Goal: Information Seeking & Learning: Learn about a topic

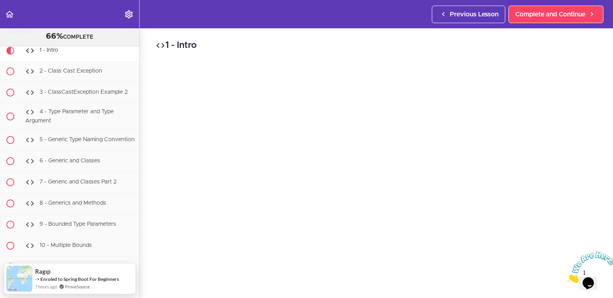
click at [144, 58] on div "1 - Intro Complete and Continue 1 - Follow us on LinkedIn 2 - Subscribe to our …" at bounding box center [376, 163] width 473 height 270
click at [150, 82] on div "1 - Intro Complete and Continue 1 - Follow us on LinkedIn 2 - Subscribe to our …" at bounding box center [376, 163] width 473 height 270
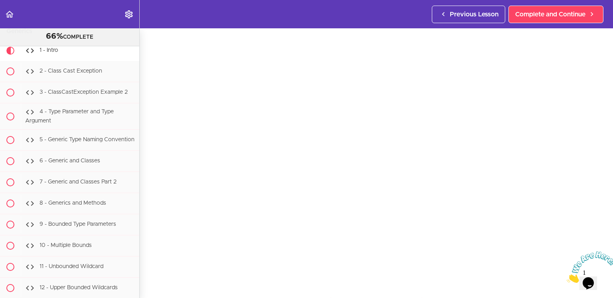
scroll to position [30, 0]
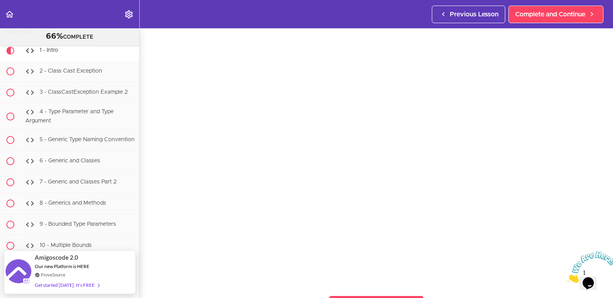
click at [566, 277] on icon "Close" at bounding box center [566, 280] width 0 height 7
click at [601, 254] on div "1 - Intro Complete and Continue 1 - Follow us on LinkedIn 2 - Subscribe to our …" at bounding box center [376, 134] width 473 height 270
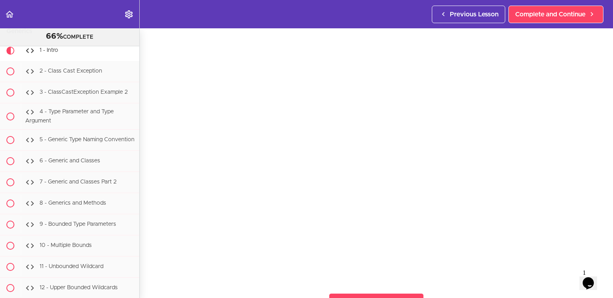
click at [517, 290] on section "Java Master Class 66% COMPLETE Course Intro 1 - Intro 2 - Practice Practice Pra…" at bounding box center [306, 163] width 613 height 270
click at [563, 16] on span "Complete and Continue" at bounding box center [550, 15] width 70 height 10
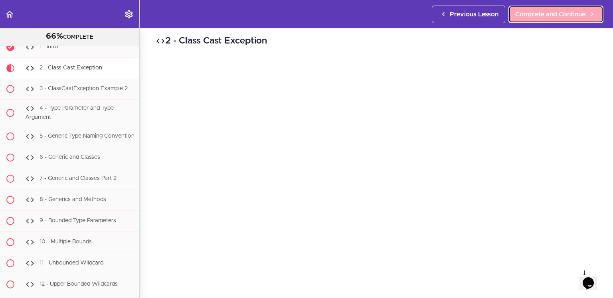
scroll to position [6247, 0]
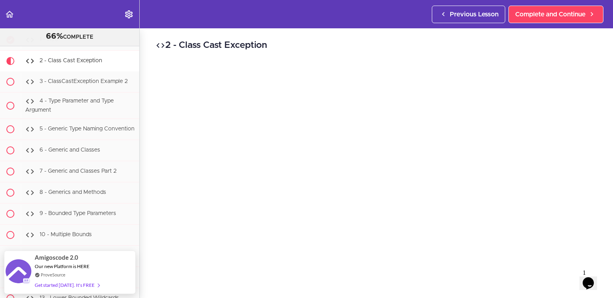
click at [599, 55] on div "2 - Class Cast Exception Complete and Continue 1 - Follow us on LinkedIn 2 - Su…" at bounding box center [376, 163] width 473 height 270
click at [148, 200] on div "2 - Class Cast Exception Complete and Continue 1 - Follow us on LinkedIn 2 - Su…" at bounding box center [376, 133] width 473 height 270
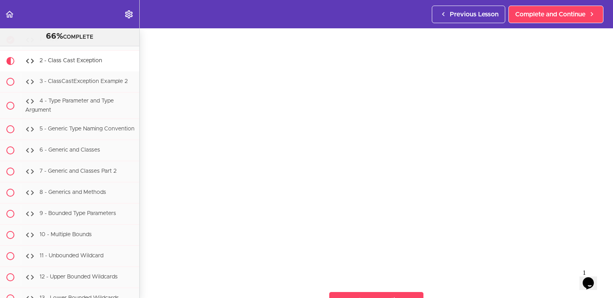
scroll to position [33, 0]
click at [146, 268] on section "Java Master Class 66% COMPLETE Course Intro 1 - Intro 2 - Practice Practice Pra…" at bounding box center [306, 163] width 613 height 270
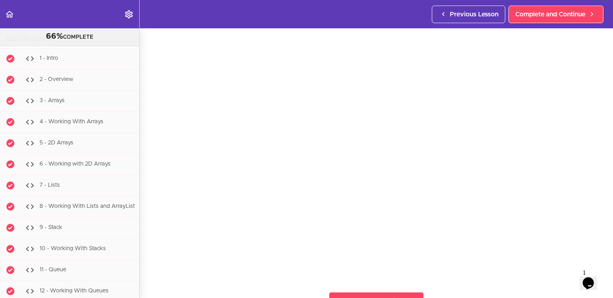
scroll to position [5642, 0]
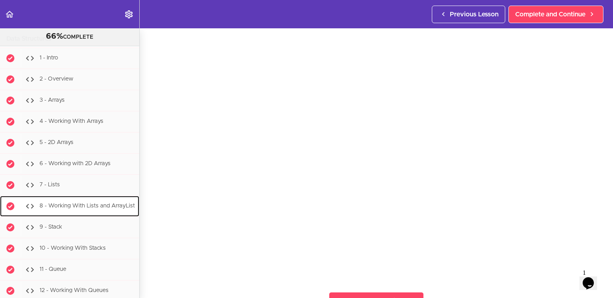
click at [72, 208] on span "8 - Working With Lists and ArrayList" at bounding box center [86, 206] width 95 height 6
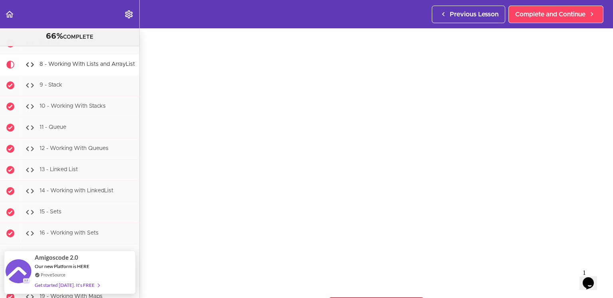
scroll to position [27, 0]
click at [518, 287] on section "Java Master Class 66% COMPLETE Course Intro 1 - Intro 2 - Practice Practice Pra…" at bounding box center [306, 163] width 613 height 270
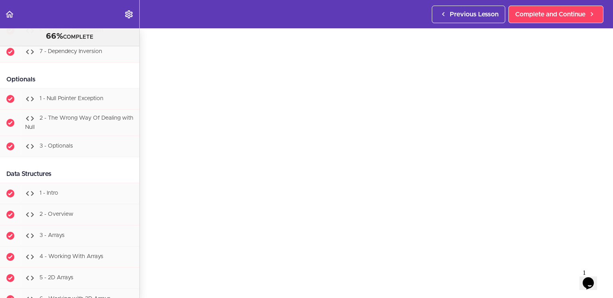
scroll to position [5470, 0]
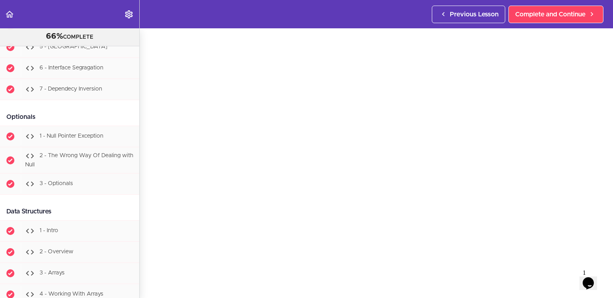
click at [147, 213] on div "8 - Working With Lists and ArrayList Complete and Continue 1 - Follow us on Lin…" at bounding box center [376, 136] width 473 height 270
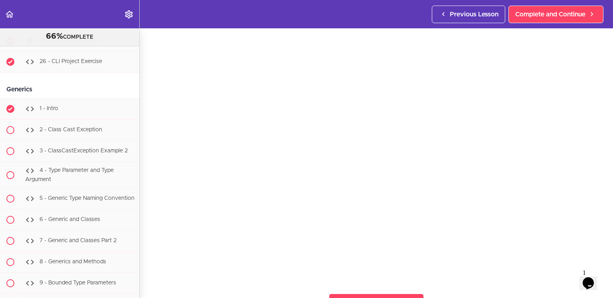
scroll to position [6180, 0]
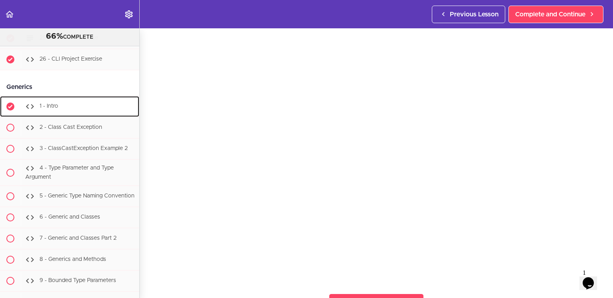
click at [72, 98] on div "1 - Intro" at bounding box center [80, 107] width 118 height 18
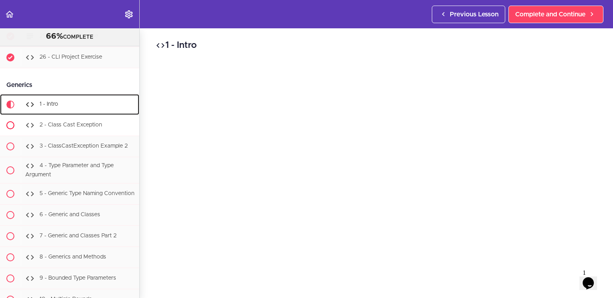
scroll to position [6184, 0]
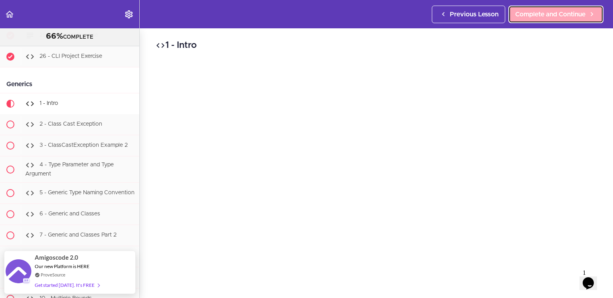
click at [533, 15] on span "Complete and Continue" at bounding box center [550, 15] width 70 height 10
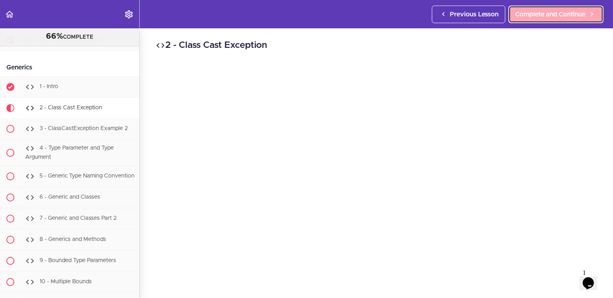
scroll to position [6205, 0]
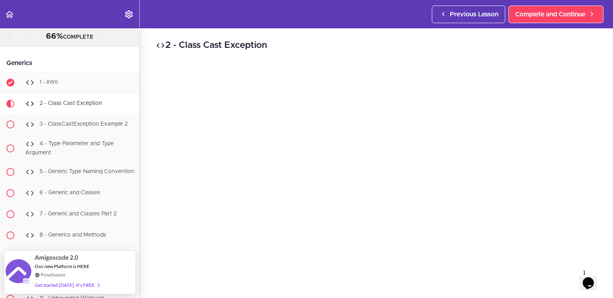
click at [316, 49] on h2 "2 - Class Cast Exception" at bounding box center [376, 46] width 441 height 14
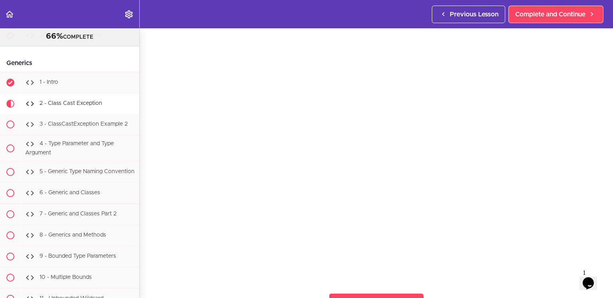
click at [604, 215] on div "2 - Class Cast Exception Complete and Continue 1 - Follow us on LinkedIn 2 - Su…" at bounding box center [376, 131] width 473 height 270
click at [136, 288] on link "11 - Unbounded Wildcard" at bounding box center [69, 298] width 139 height 21
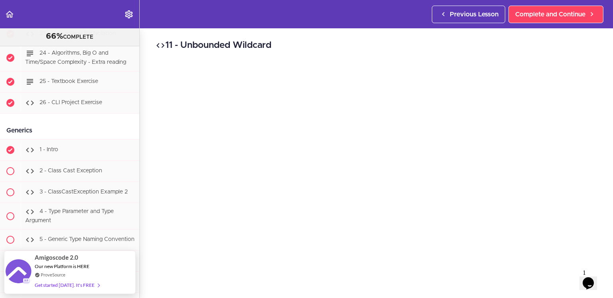
scroll to position [6138, 0]
click at [63, 167] on span "2 - Class Cast Exception" at bounding box center [70, 170] width 63 height 6
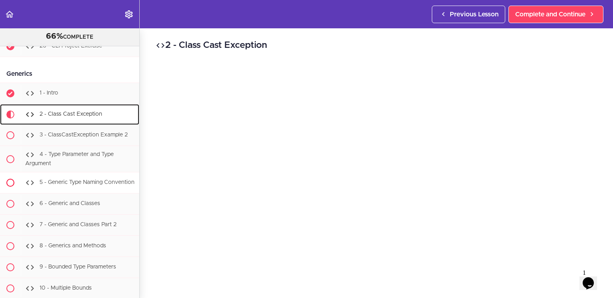
scroll to position [6205, 0]
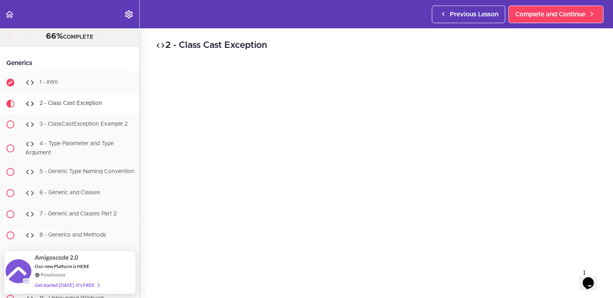
click at [148, 57] on div "2 - Class Cast Exception Complete and Continue 1 - Follow us on LinkedIn 2 - Su…" at bounding box center [376, 163] width 473 height 270
click at [604, 240] on div "2 - Class Cast Exception Complete and Continue 1 - Follow us on LinkedIn 2 - Su…" at bounding box center [376, 130] width 473 height 270
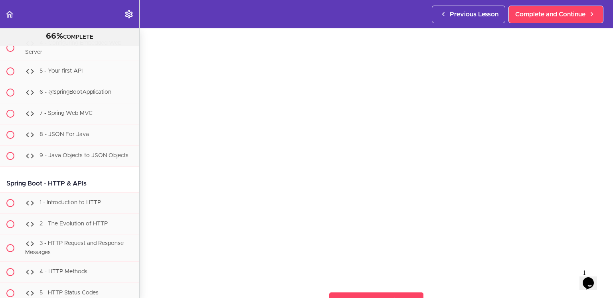
scroll to position [7699, 0]
click at [150, 252] on div "2 - Class Cast Exception Complete and Continue 1 - Follow us on LinkedIn 2 - Su…" at bounding box center [376, 130] width 473 height 270
click at [144, 268] on section "Java Master Class 66% COMPLETE Course Intro 1 - Intro 2 - Practice Practice Pra…" at bounding box center [306, 163] width 613 height 270
click at [151, 253] on div "2 - Class Cast Exception Complete and Continue 1 - Follow us on LinkedIn 2 - Su…" at bounding box center [376, 130] width 473 height 270
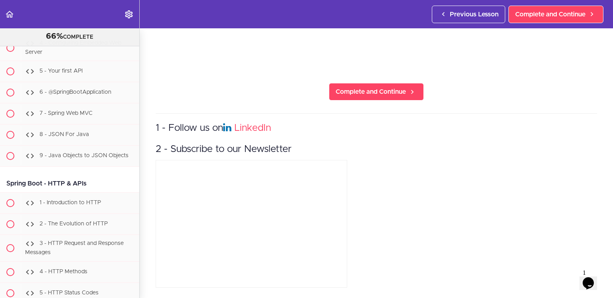
click at [147, 256] on section "Java Master Class 66% COMPLETE Course Intro 1 - Intro 2 - Practice Practice Pra…" at bounding box center [306, 163] width 613 height 270
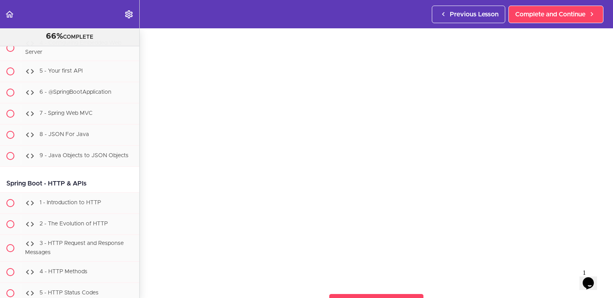
scroll to position [32, 0]
click at [147, 256] on div "2 - Class Cast Exception Complete and Continue 1 - Follow us on LinkedIn 2 - Su…" at bounding box center [376, 131] width 473 height 270
click at [147, 269] on section "Java Master Class 66% COMPLETE Course Intro 1 - Intro 2 - Practice Practice Pra…" at bounding box center [306, 163] width 613 height 270
click at [149, 276] on section "Java Master Class 66% COMPLETE Course Intro 1 - Intro 2 - Practice Practice Pra…" at bounding box center [306, 163] width 613 height 270
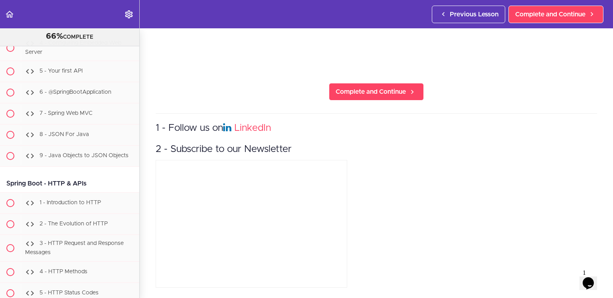
click at [149, 276] on section "Java Master Class 66% COMPLETE Course Intro 1 - Intro 2 - Practice Practice Pra…" at bounding box center [306, 163] width 613 height 270
click at [146, 284] on section "Java Master Class 66% COMPLETE Course Intro 1 - Intro 2 - Practice Practice Pra…" at bounding box center [306, 163] width 613 height 270
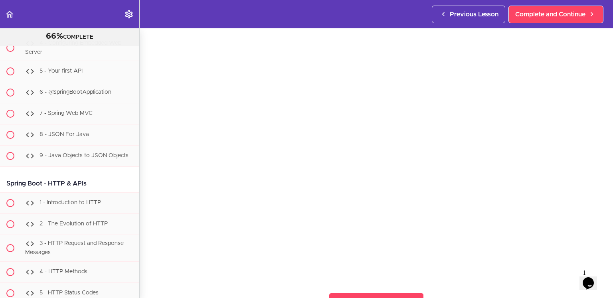
scroll to position [33, 0]
click at [146, 184] on div "2 - Class Cast Exception Complete and Continue 1 - Follow us on LinkedIn 2 - Su…" at bounding box center [376, 130] width 473 height 270
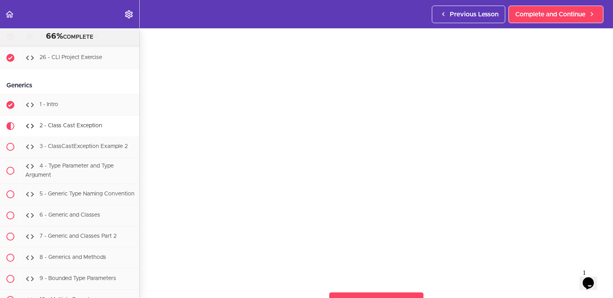
scroll to position [6180, 0]
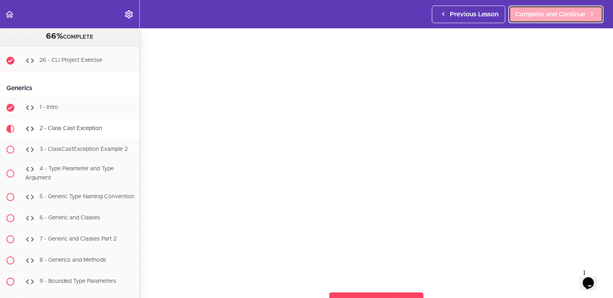
click at [541, 10] on span "Complete and Continue" at bounding box center [550, 15] width 70 height 10
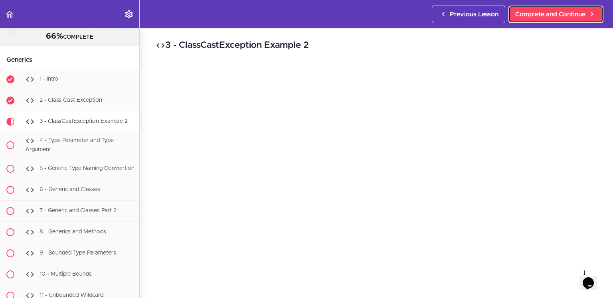
scroll to position [6226, 0]
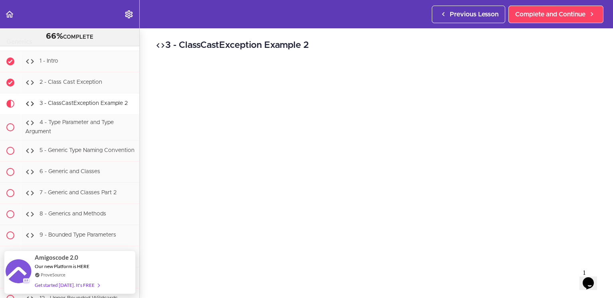
click at [602, 53] on div "3 - ClassCastException Example 2 Complete and Continue 1 - Follow us on LinkedI…" at bounding box center [376, 163] width 473 height 270
click at [608, 151] on div "3 - ClassCastException Example 2 Complete and Continue 1 - Follow us on LinkedI…" at bounding box center [376, 163] width 473 height 270
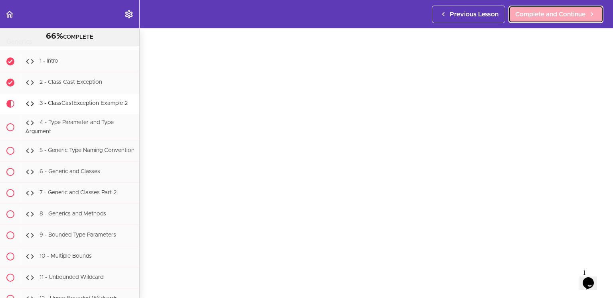
click at [525, 18] on span "Complete and Continue" at bounding box center [550, 15] width 70 height 10
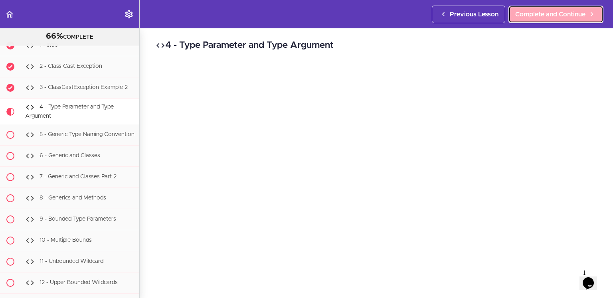
scroll to position [6247, 0]
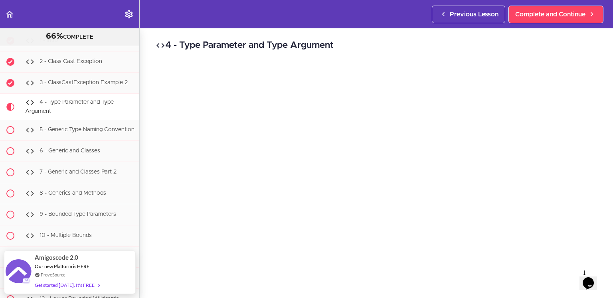
click at [603, 69] on div "4 - Type Parameter and Type Argument Complete and Continue 1 - Follow us on Lin…" at bounding box center [376, 163] width 473 height 270
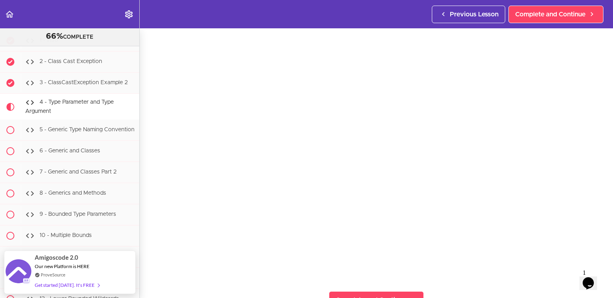
scroll to position [32, 0]
click at [605, 250] on div "4 - Type Parameter and Type Argument Complete and Continue 1 - Follow us on Lin…" at bounding box center [376, 132] width 473 height 270
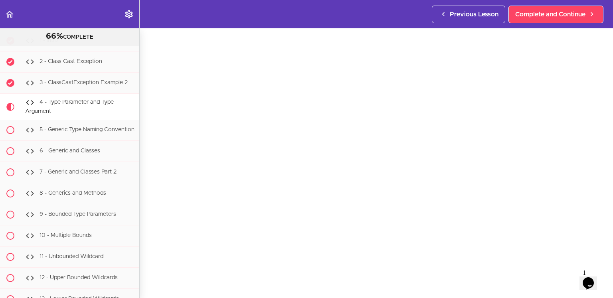
click at [148, 180] on div "4 - Type Parameter and Type Argument Complete and Continue 1 - Follow us on Lin…" at bounding box center [376, 137] width 473 height 270
click at [541, 16] on span "Complete and Continue" at bounding box center [550, 15] width 70 height 10
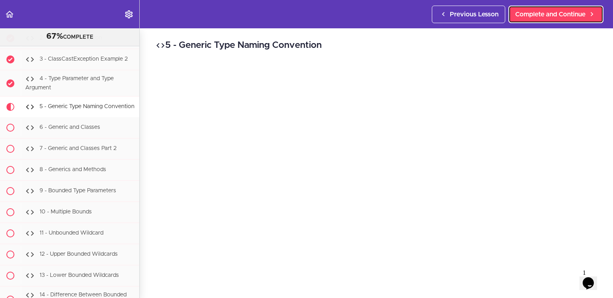
scroll to position [6273, 0]
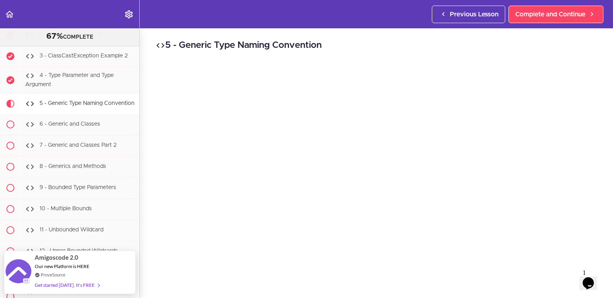
click at [145, 111] on div "5 - Generic Type Naming Convention Complete and Continue 1 - Follow us on Linke…" at bounding box center [376, 163] width 473 height 270
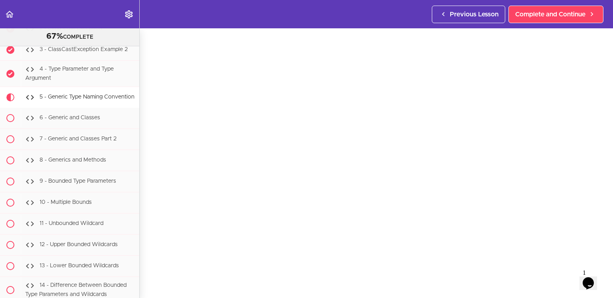
click at [146, 96] on div "5 - Generic Type Naming Convention Complete and Continue 1 - Follow us on Linke…" at bounding box center [376, 137] width 473 height 270
click at [256, 294] on section "Java Master Class 67% COMPLETE Course Intro 1 - Intro 2 - Practice Practice Pra…" at bounding box center [306, 163] width 613 height 270
click at [542, 292] on section "Java Master Class 67% COMPLETE Course Intro 1 - Intro 2 - Practice Practice Pra…" at bounding box center [306, 163] width 613 height 270
click at [146, 215] on div "5 - Generic Type Naming Convention Complete and Continue 1 - Follow us on Linke…" at bounding box center [376, 133] width 473 height 270
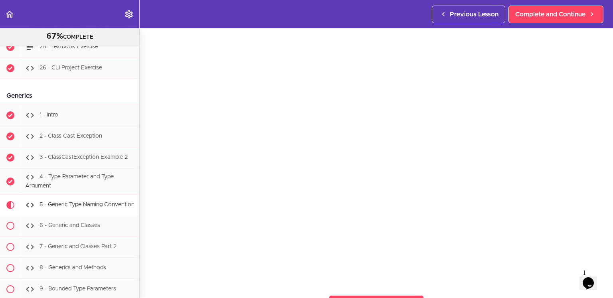
scroll to position [6174, 0]
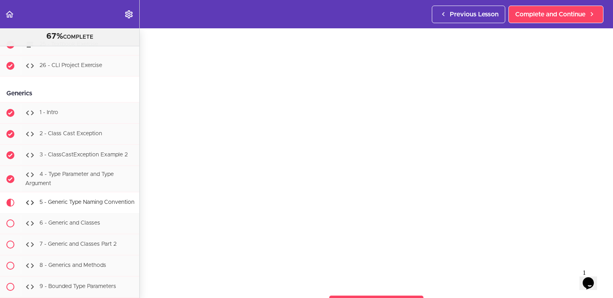
click at [150, 249] on div "5 - Generic Type Naming Convention Complete and Continue 1 - Follow us on Linke…" at bounding box center [376, 133] width 473 height 270
click at [563, 11] on span "Complete and Continue" at bounding box center [550, 15] width 70 height 10
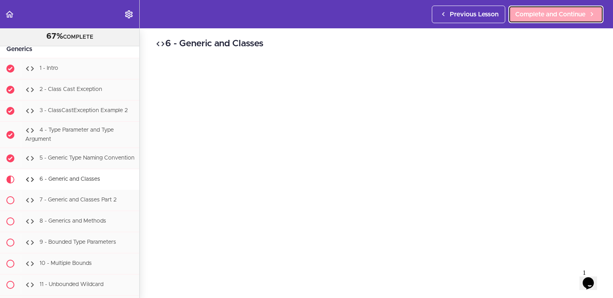
scroll to position [6294, 0]
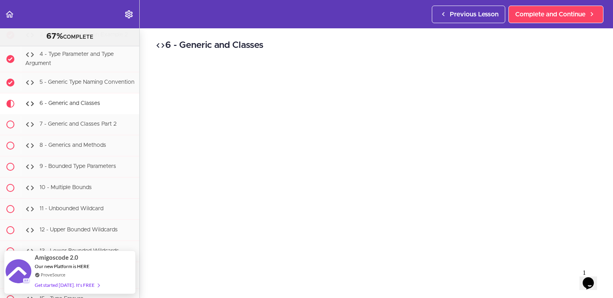
click at [150, 61] on div "6 - Generic and Classes Complete and Continue 1 - Follow us on LinkedIn 2 - Sub…" at bounding box center [376, 163] width 473 height 270
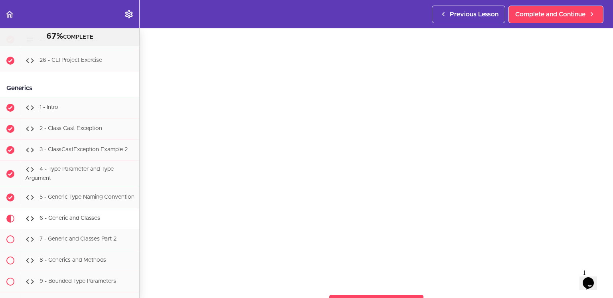
scroll to position [6177, 0]
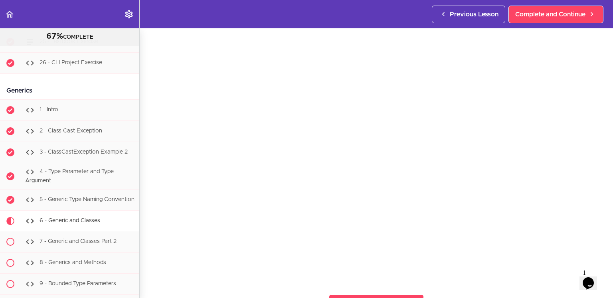
click at [146, 267] on section "Java Master Class 67% COMPLETE Course Intro 1 - Intro 2 - Practice Practice Pra…" at bounding box center [306, 163] width 613 height 270
click at [549, 289] on section "Java Master Class 67% COMPLETE Course Intro 1 - Intro 2 - Practice Practice Pra…" at bounding box center [306, 163] width 613 height 270
